Goal: Task Accomplishment & Management: Use online tool/utility

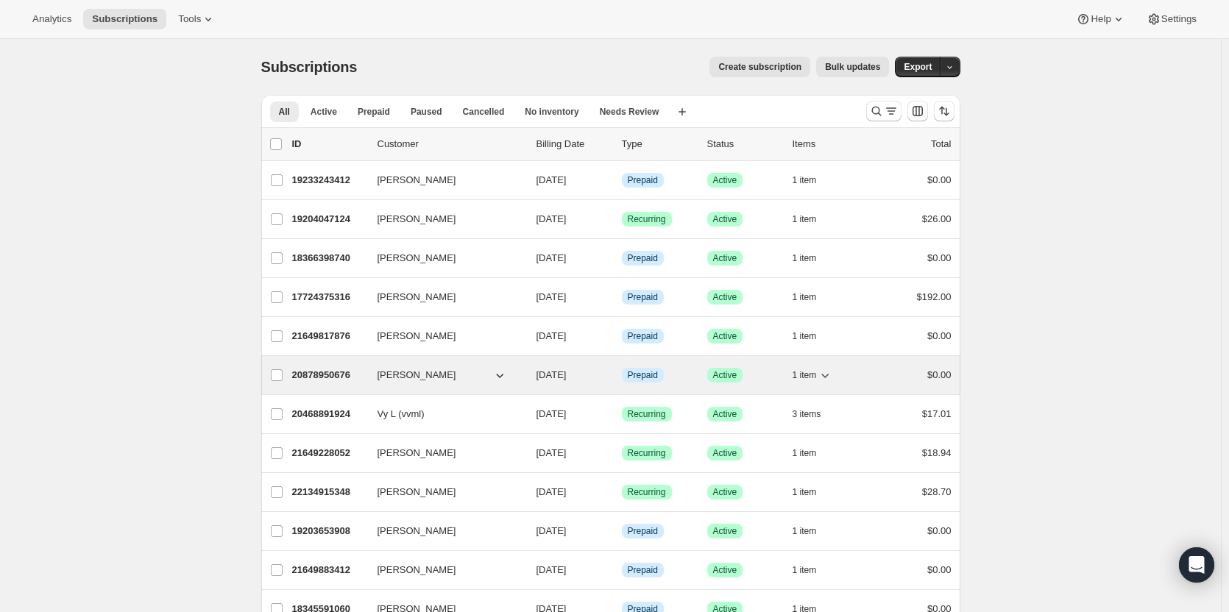
click at [831, 380] on icon "button" at bounding box center [824, 375] width 15 height 15
click at [829, 377] on icon "button" at bounding box center [825, 376] width 7 height 4
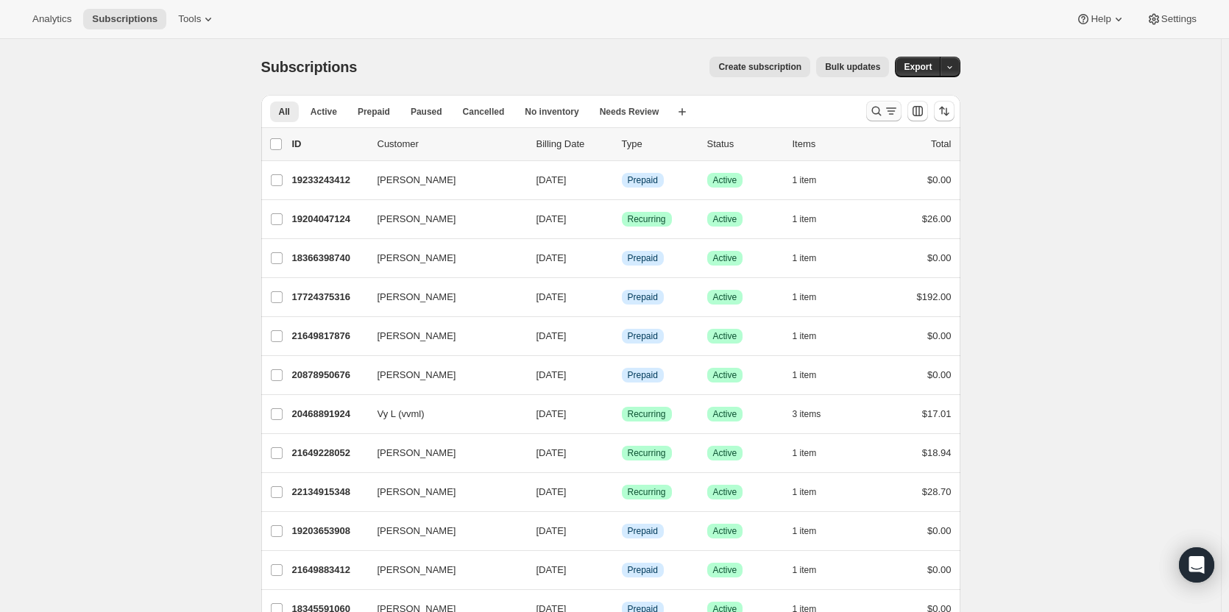
click at [898, 105] on icon "Search and filter results" at bounding box center [891, 111] width 15 height 15
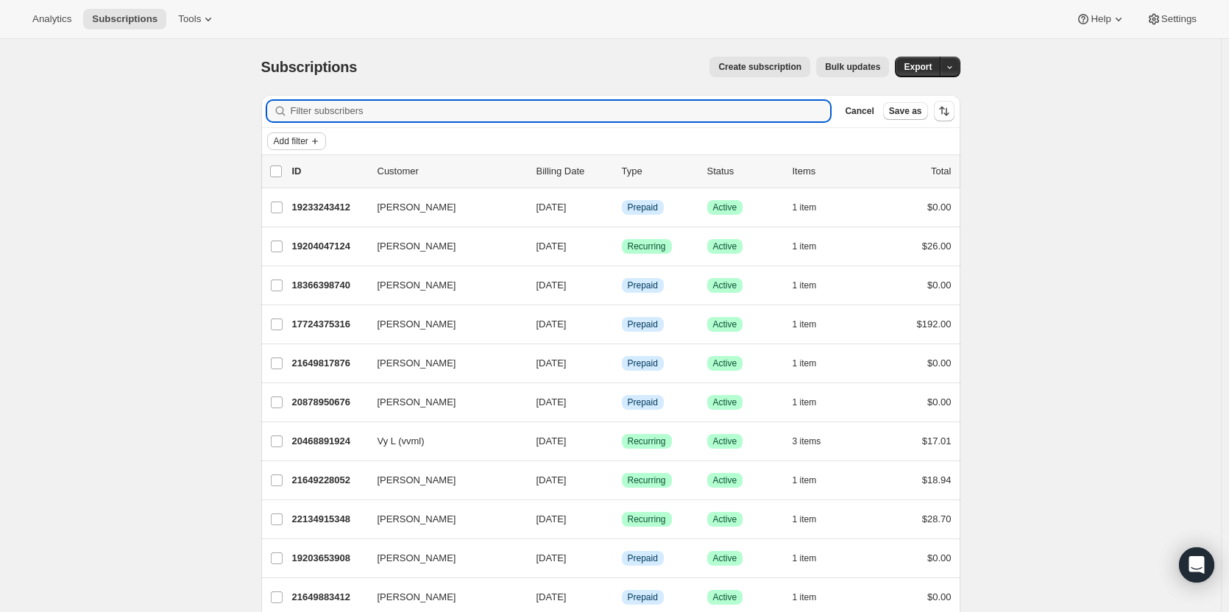
click at [306, 141] on span "Add filter" at bounding box center [291, 141] width 35 height 12
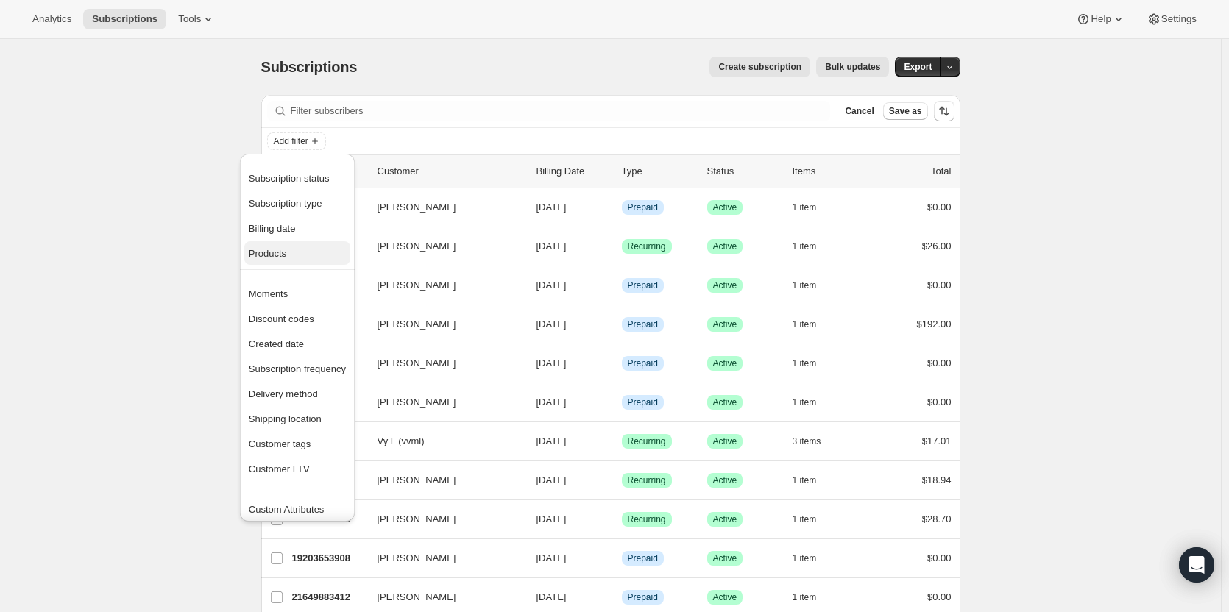
click at [283, 255] on span "Products" at bounding box center [268, 253] width 38 height 11
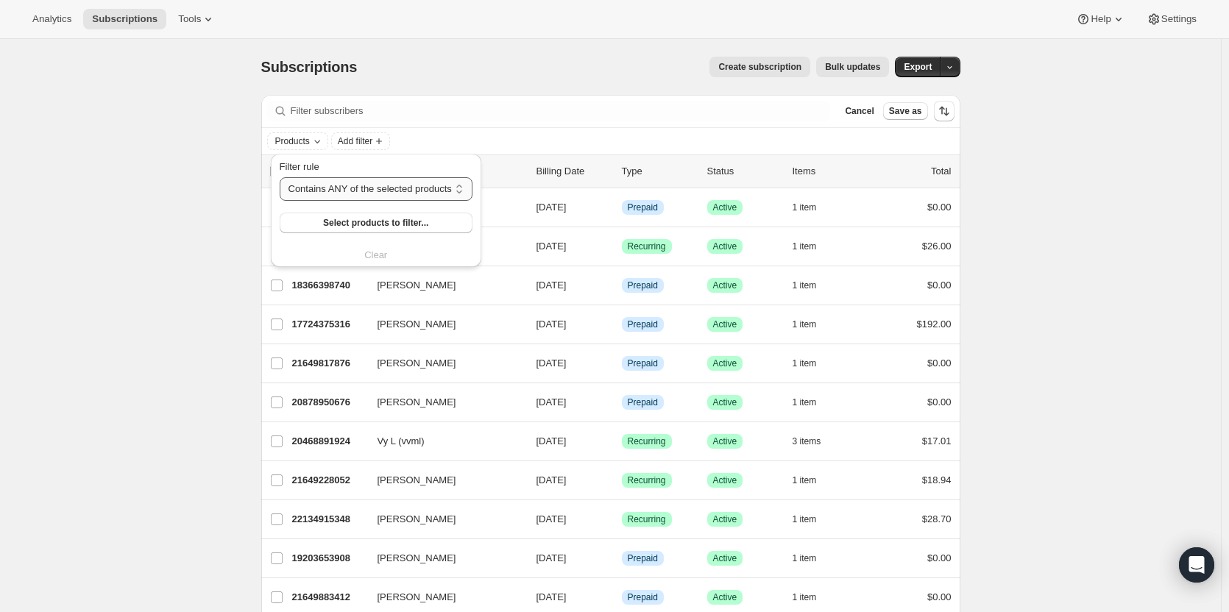
click at [352, 186] on select "Contains ANY of the selected products Contains ALL of the selected products Con…" at bounding box center [376, 189] width 193 height 24
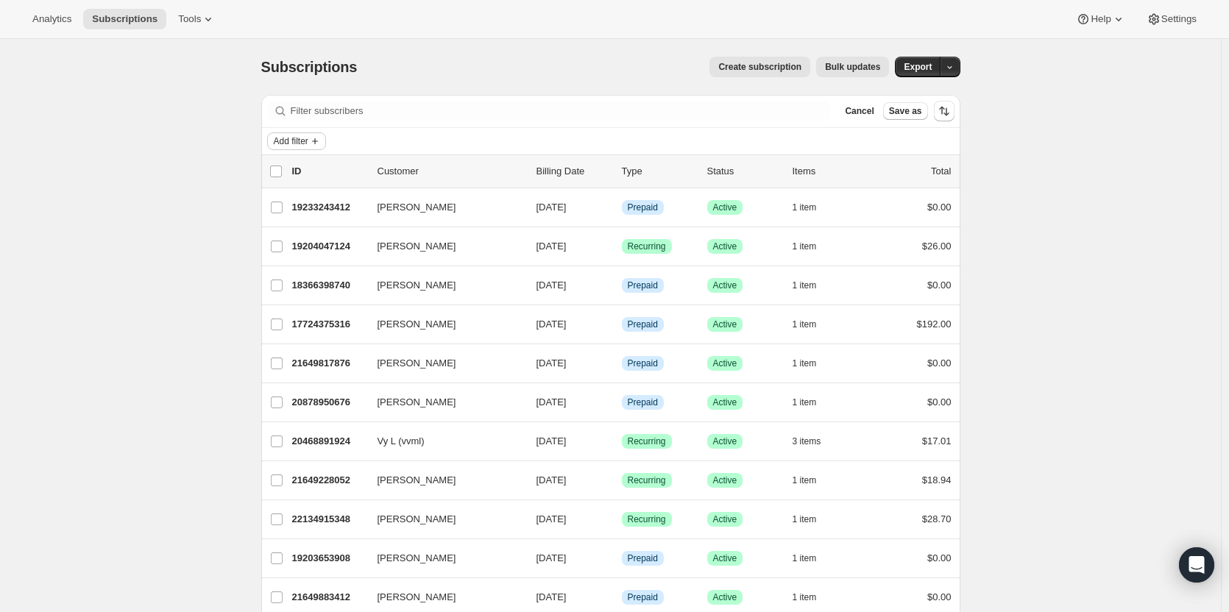
click at [300, 148] on button "Add filter" at bounding box center [296, 141] width 59 height 18
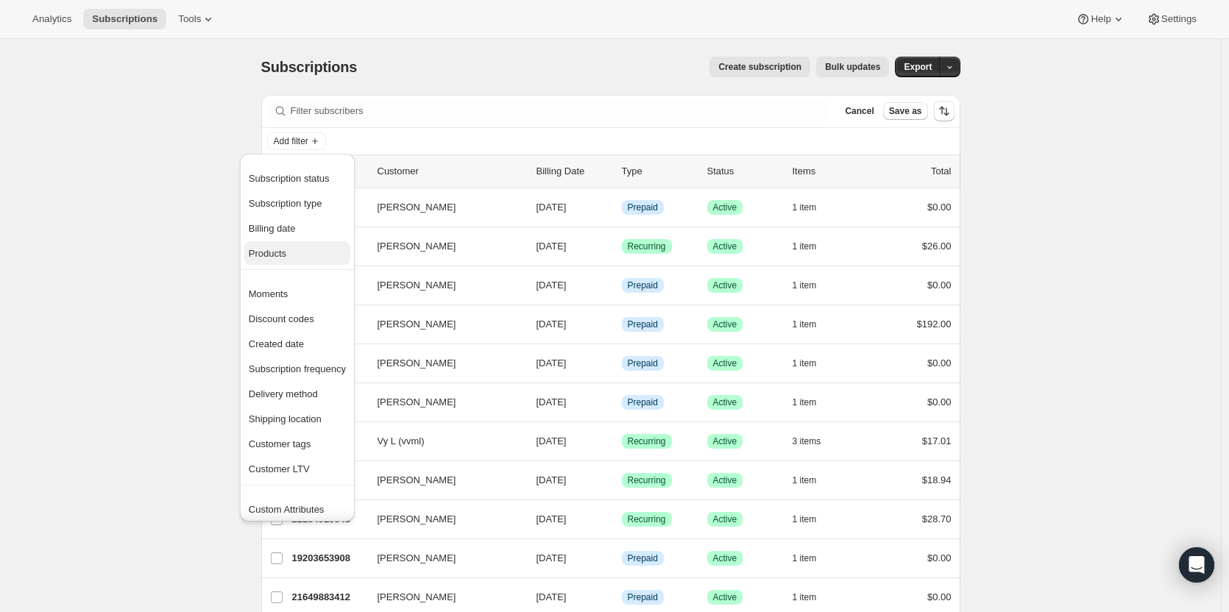
click at [287, 244] on button "Products" at bounding box center [297, 253] width 106 height 24
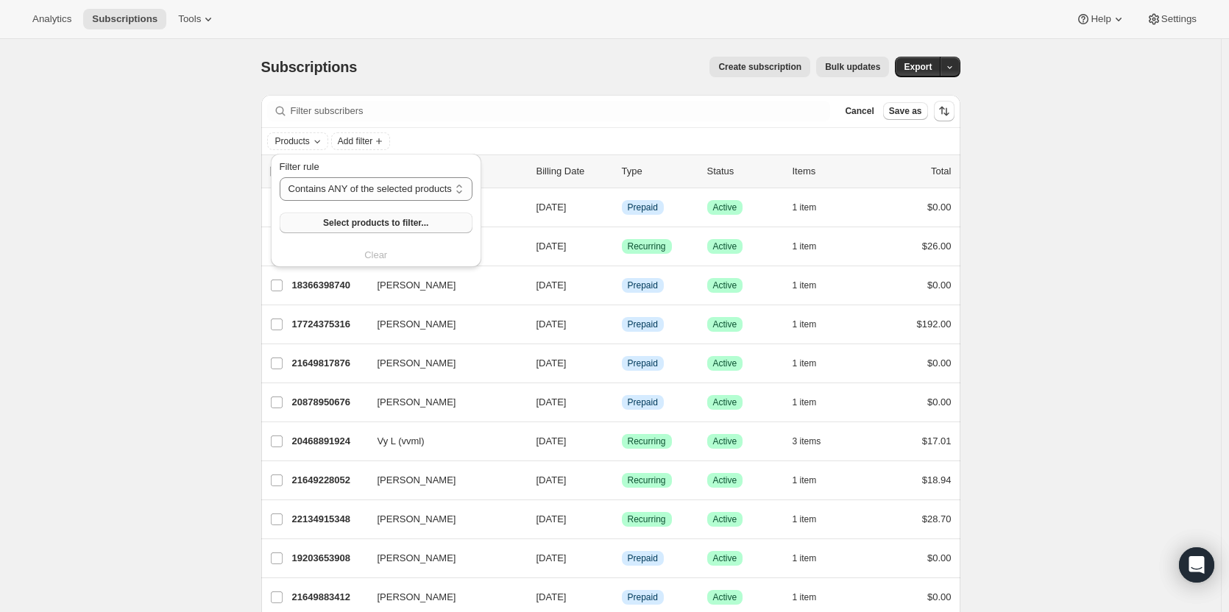
click at [329, 224] on span "Select products to filter..." at bounding box center [375, 223] width 105 height 12
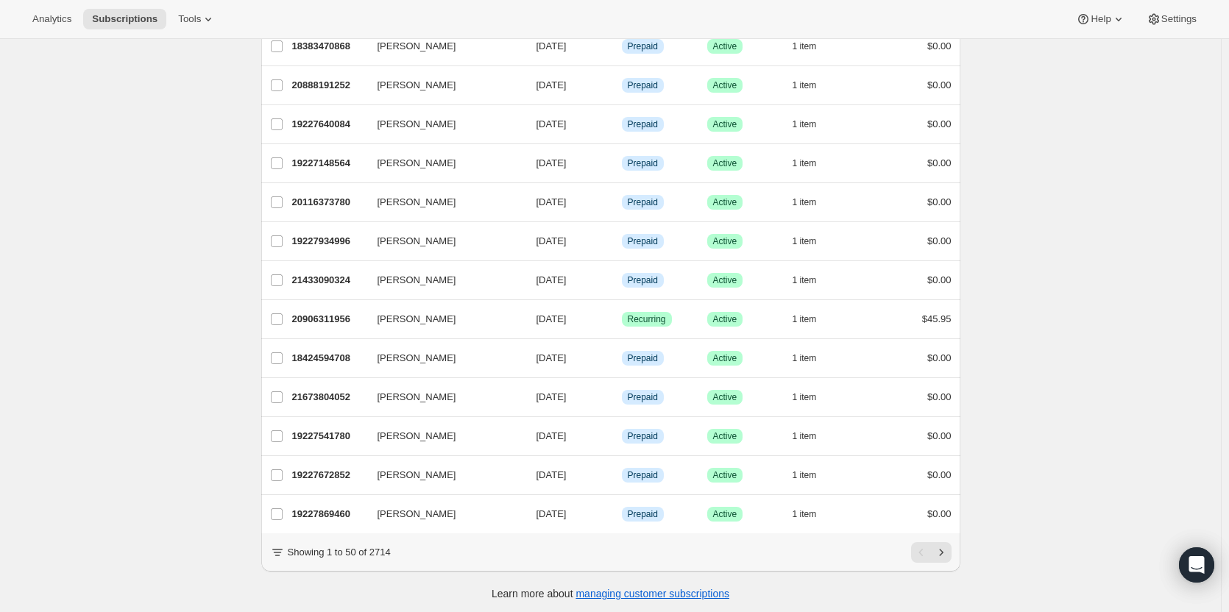
scroll to position [1619, 0]
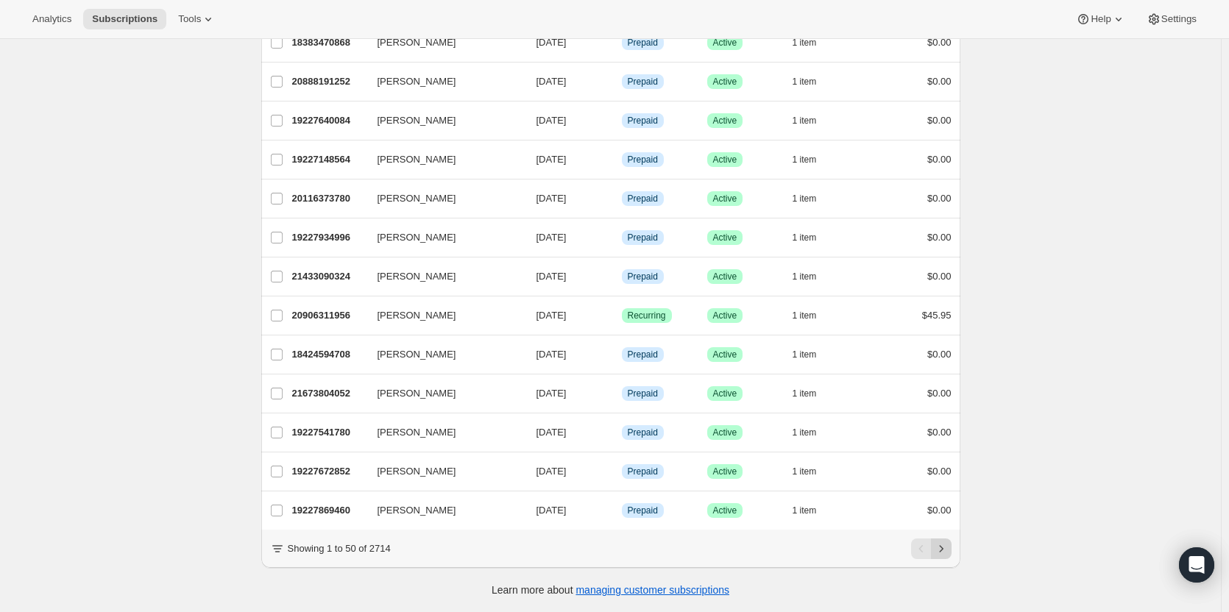
click at [945, 545] on icon "Next" at bounding box center [941, 549] width 15 height 15
click at [948, 542] on button "Next" at bounding box center [941, 549] width 21 height 21
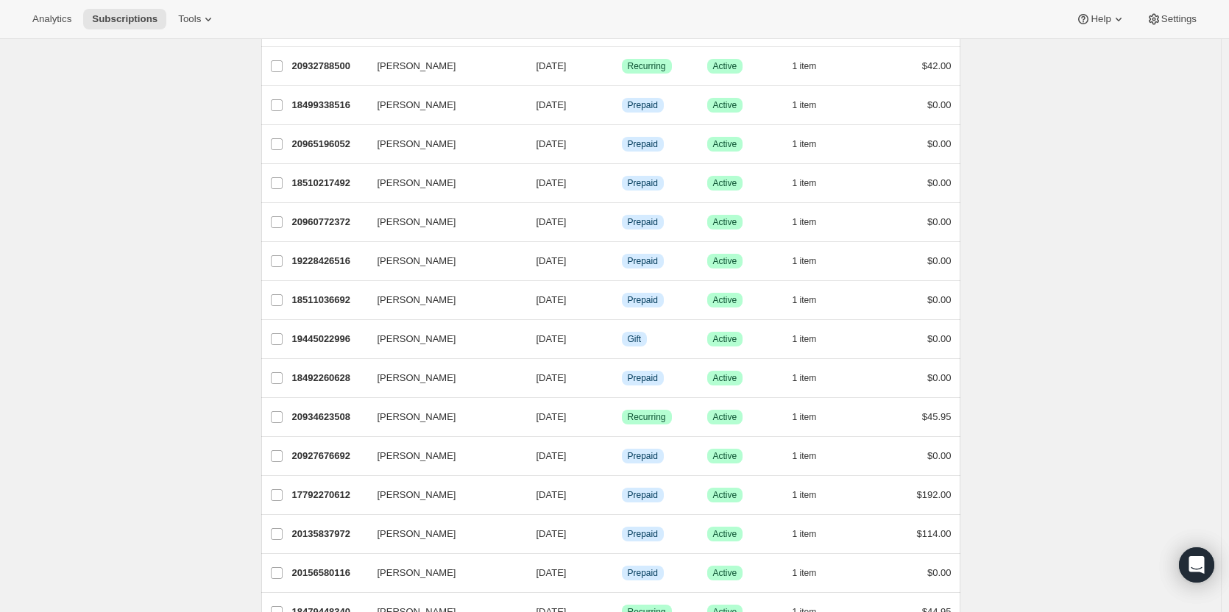
scroll to position [0, 0]
